Goal: Task Accomplishment & Management: Complete application form

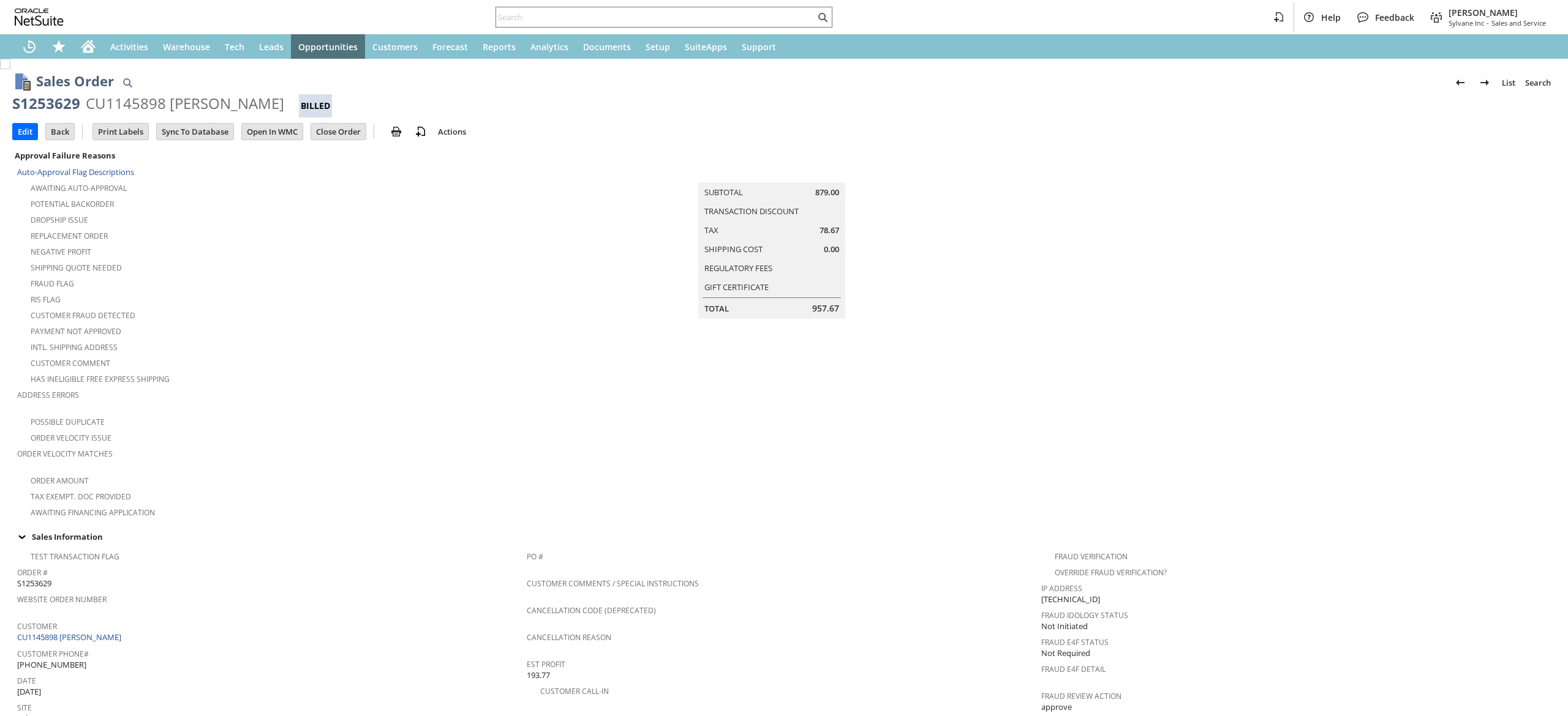
scroll to position [559, 0]
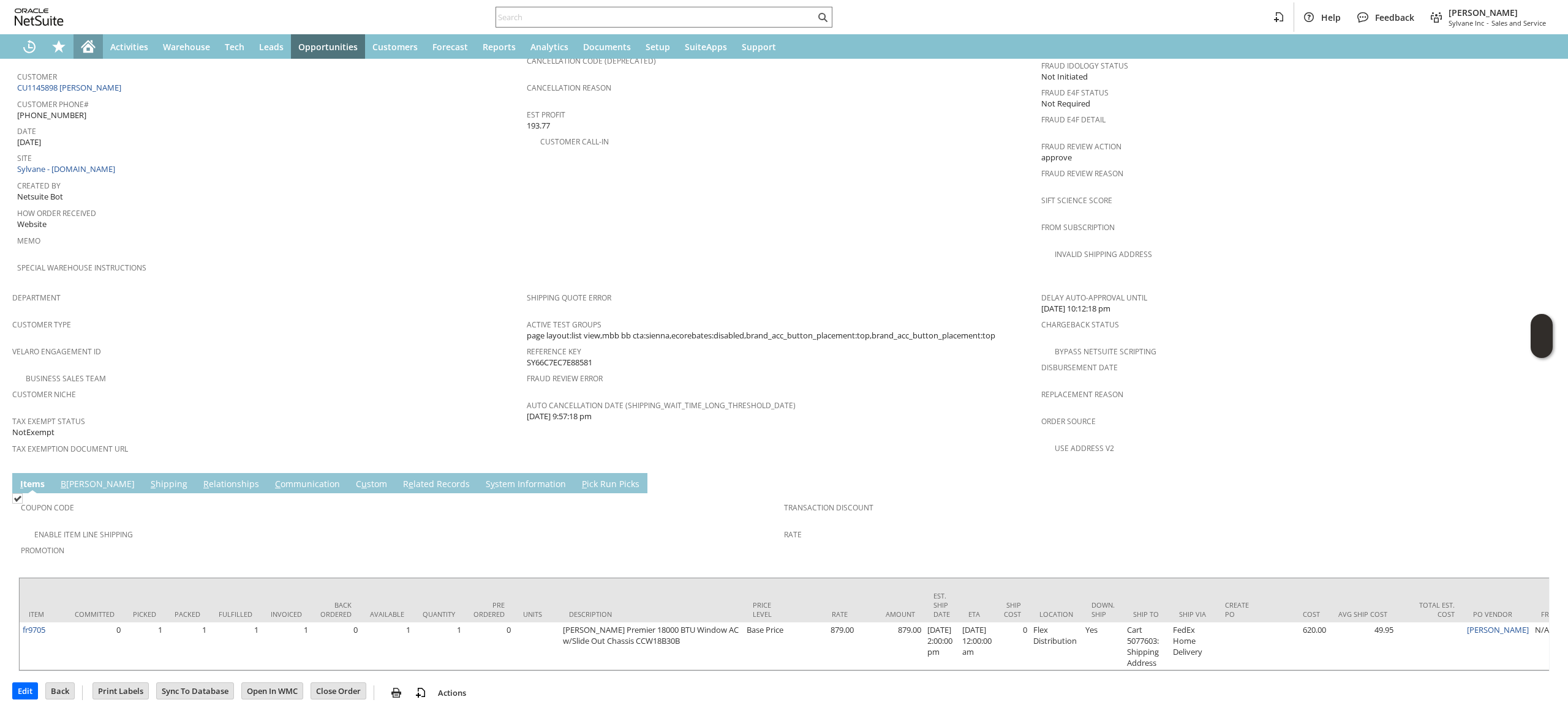
click at [92, 48] on icon "Home" at bounding box center [88, 47] width 9 height 9
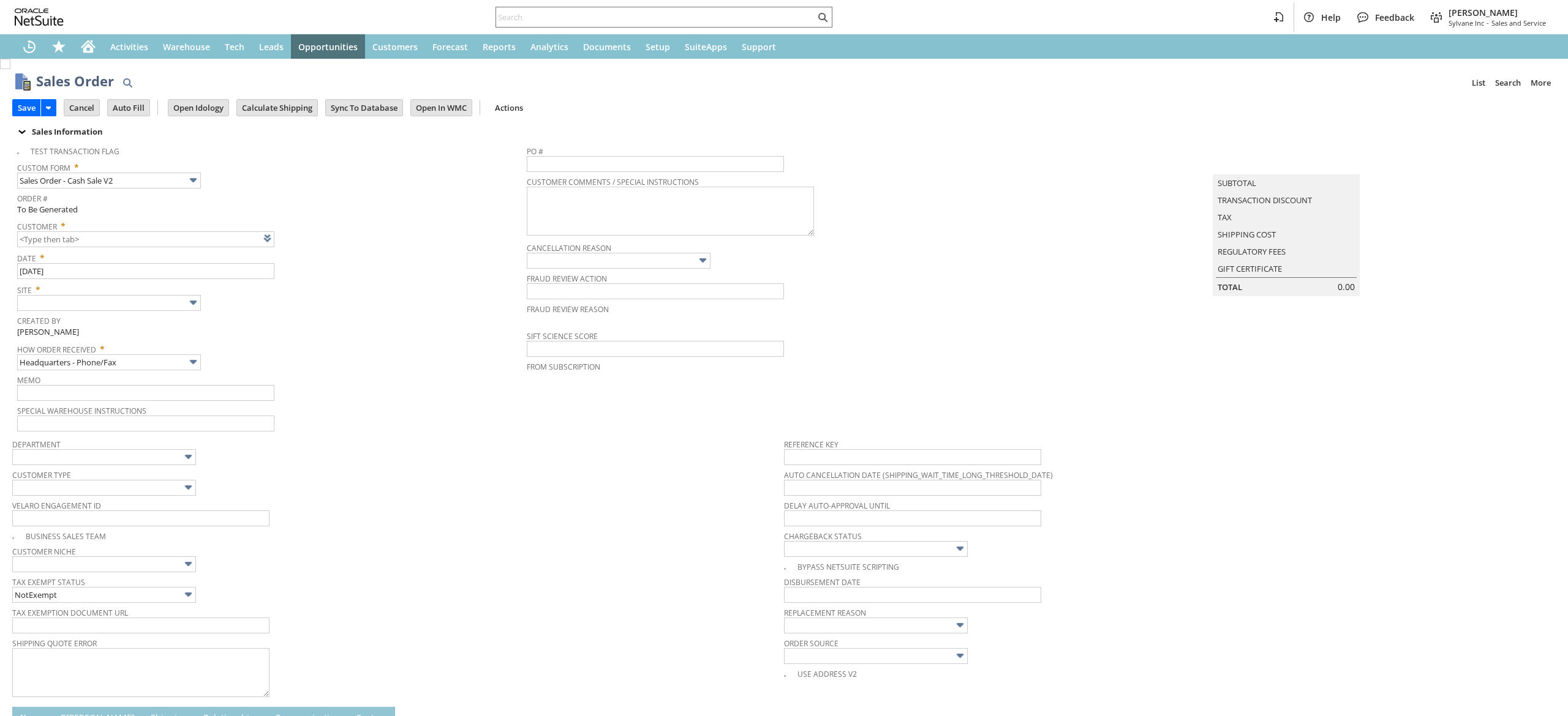
click at [282, 244] on div "Customer * List Search New Open" at bounding box center [269, 232] width 504 height 31
click at [282, 243] on link at bounding box center [283, 238] width 14 height 14
type input "Intelligent Recommendations ⁰"
click at [1303, 359] on td "Summary Subtotal 0.00 Transaction Discount 0.00 Tax 0.00 Shipping Cost Regulato…" at bounding box center [1298, 286] width 514 height 293
type input "CU1238179 House Doctors of Amherst"
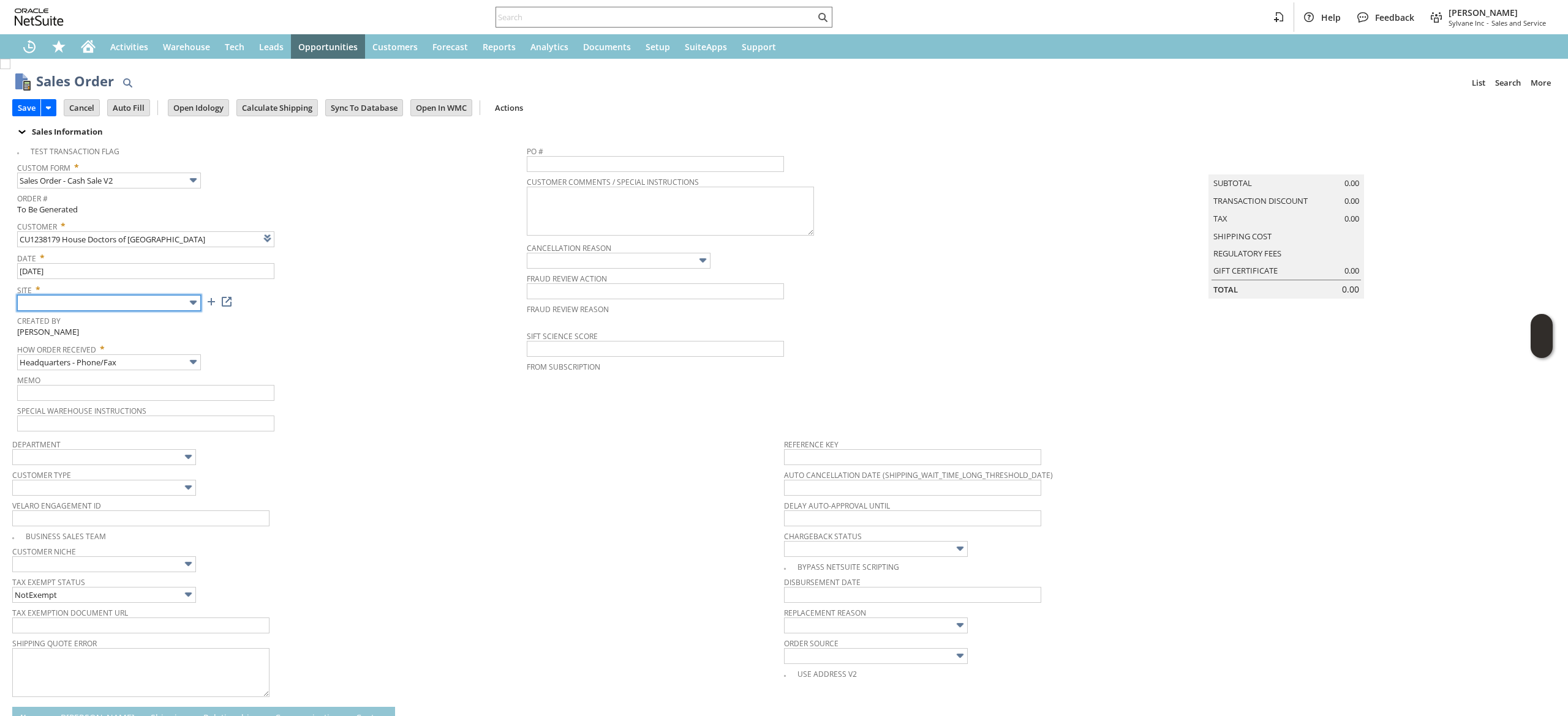
click at [170, 299] on input "text" at bounding box center [108, 303] width 183 height 15
type input "Sylvane - [DOMAIN_NAME]"
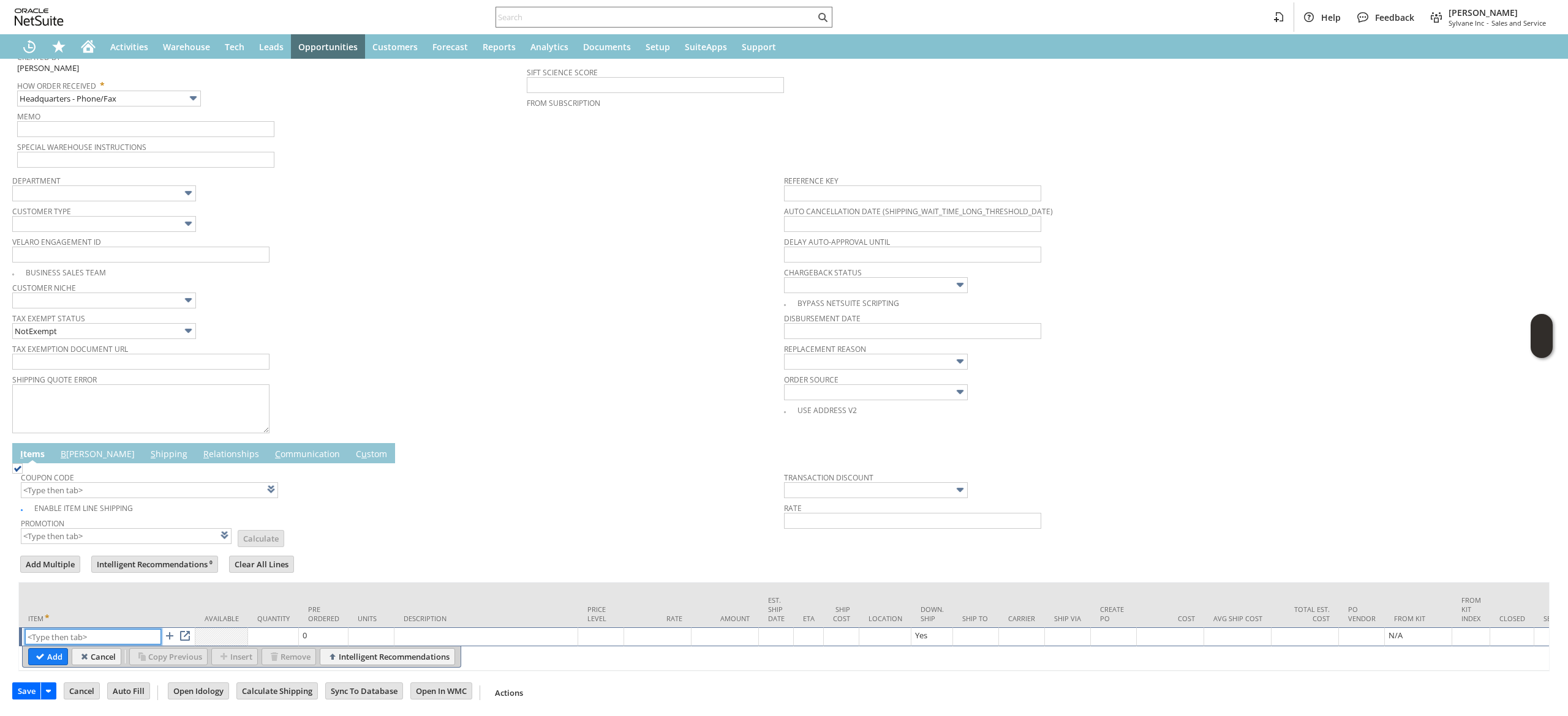
click at [115, 629] on input "text" at bounding box center [93, 637] width 136 height 15
paste input "wh15174"
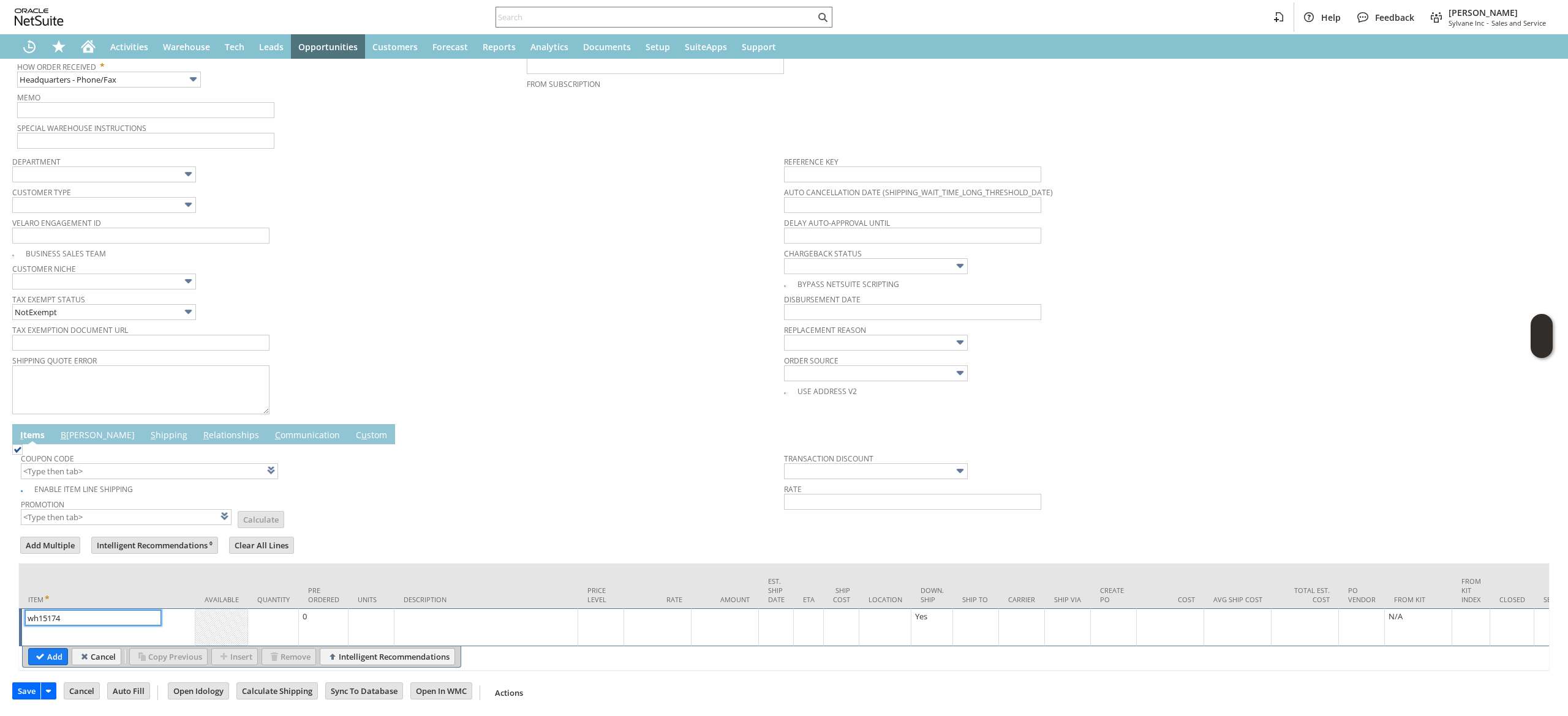
type input "wh15174"
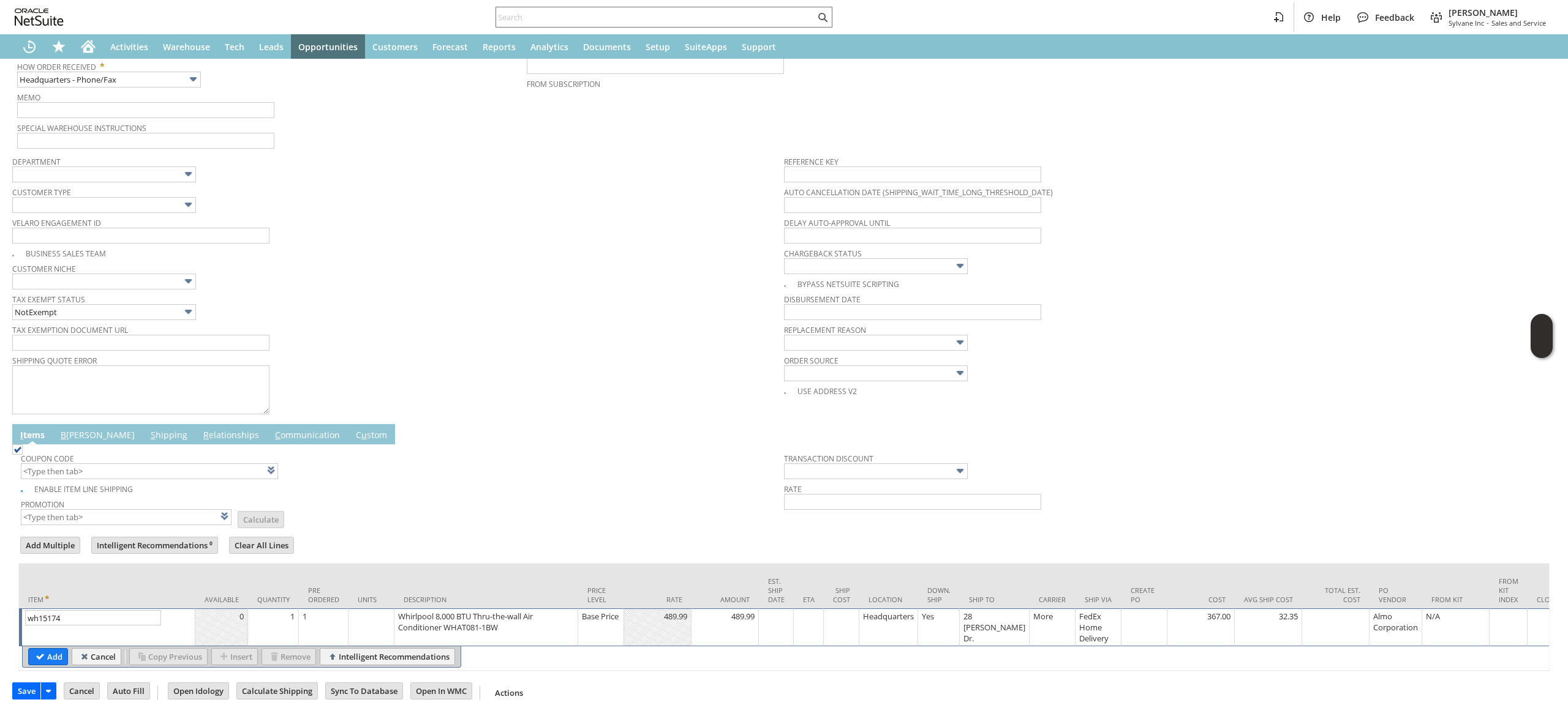
click at [38, 664] on table "Add Cancel Copy Previous Insert Remove Intelligent Recommendations" at bounding box center [242, 657] width 439 height 22
click at [46, 658] on input "Add" at bounding box center [47, 657] width 39 height 15
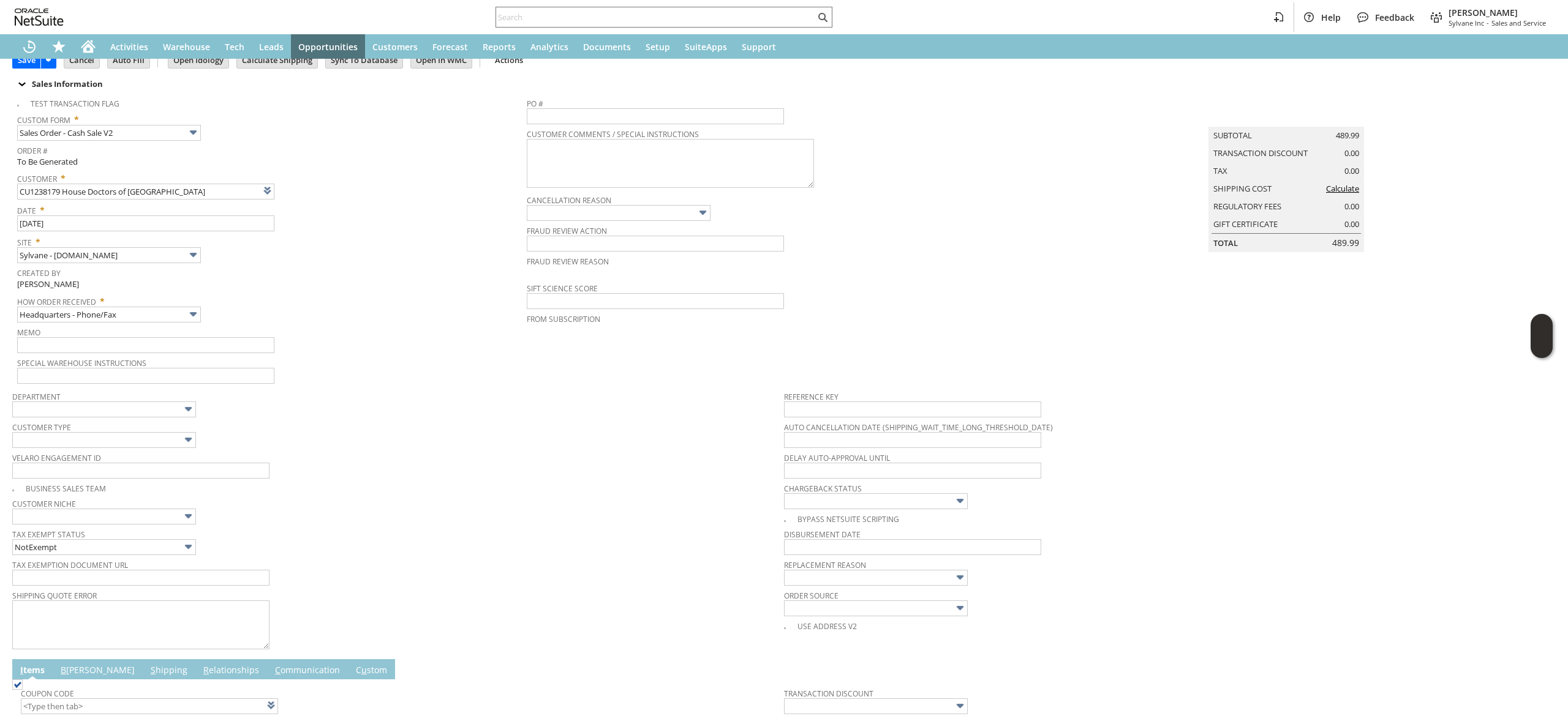
scroll to position [0, 0]
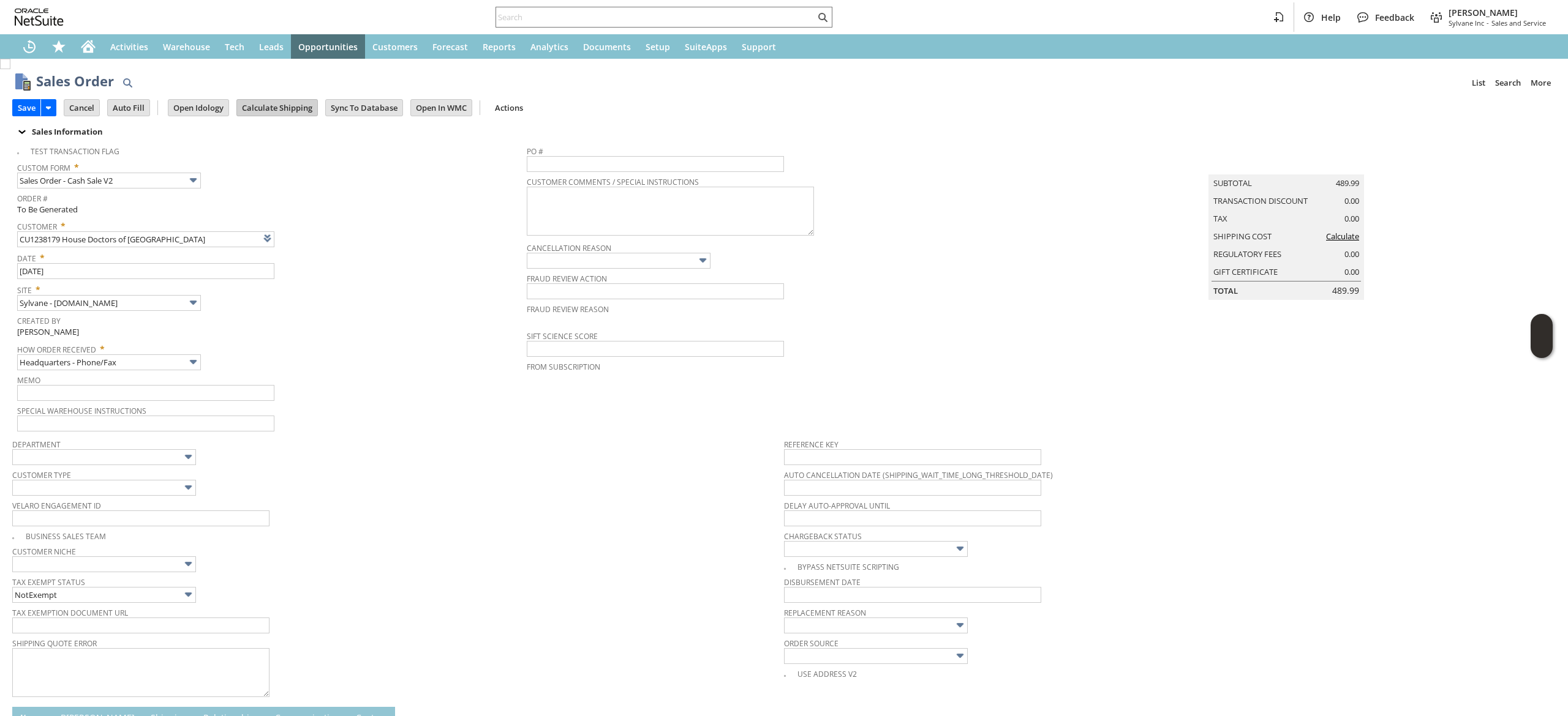
click at [290, 107] on input "Calculate Shipping" at bounding box center [276, 108] width 80 height 15
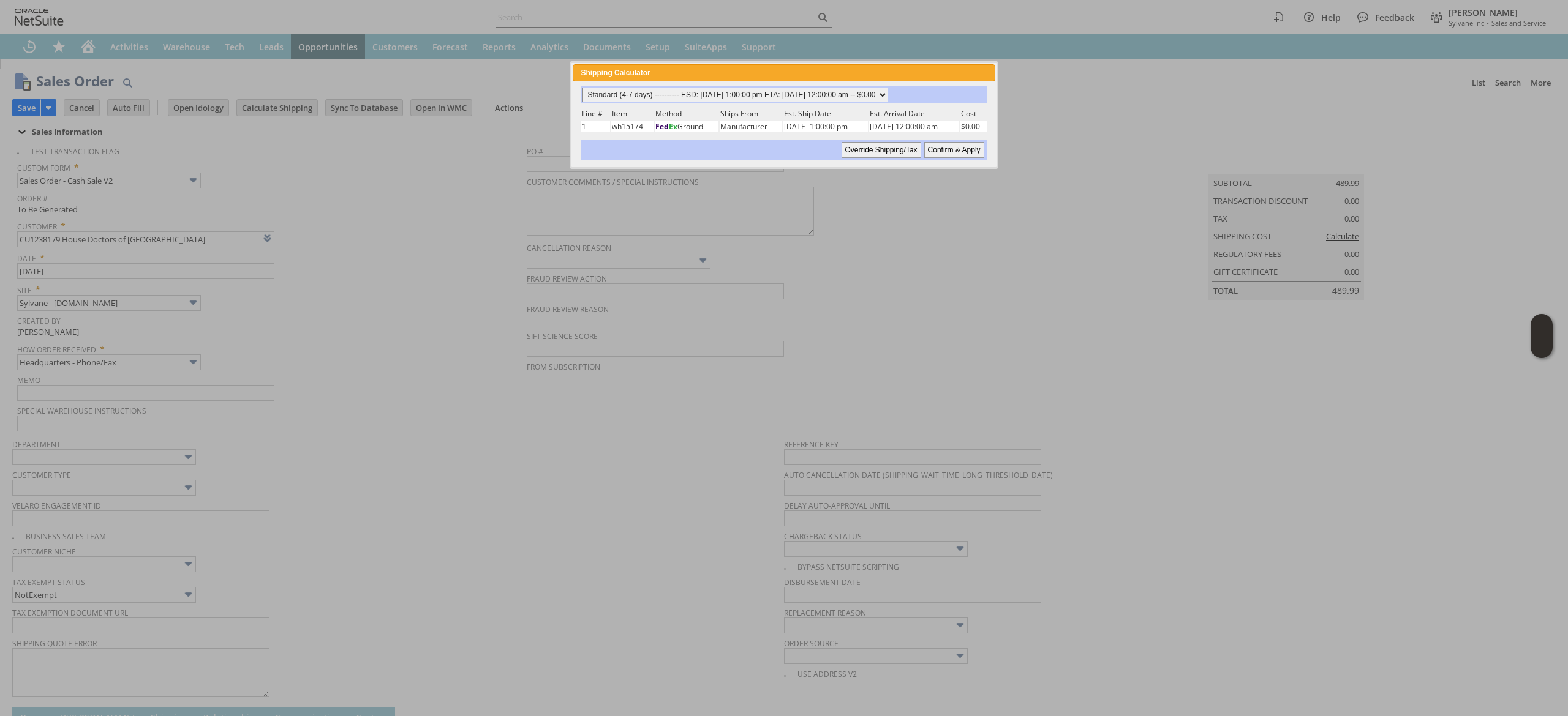
click at [888, 96] on select "Standard (4-7 days) ---------- ESD: 09/03/2025 1:00:00 pm ETA: 09/05/2025 12:00…" at bounding box center [734, 95] width 306 height 15
click at [582, 88] on select "Standard (4-7 days) ---------- ESD: 09/03/2025 1:00:00 pm ETA: 09/05/2025 12:00…" at bounding box center [734, 95] width 306 height 15
